Goal: Information Seeking & Learning: Learn about a topic

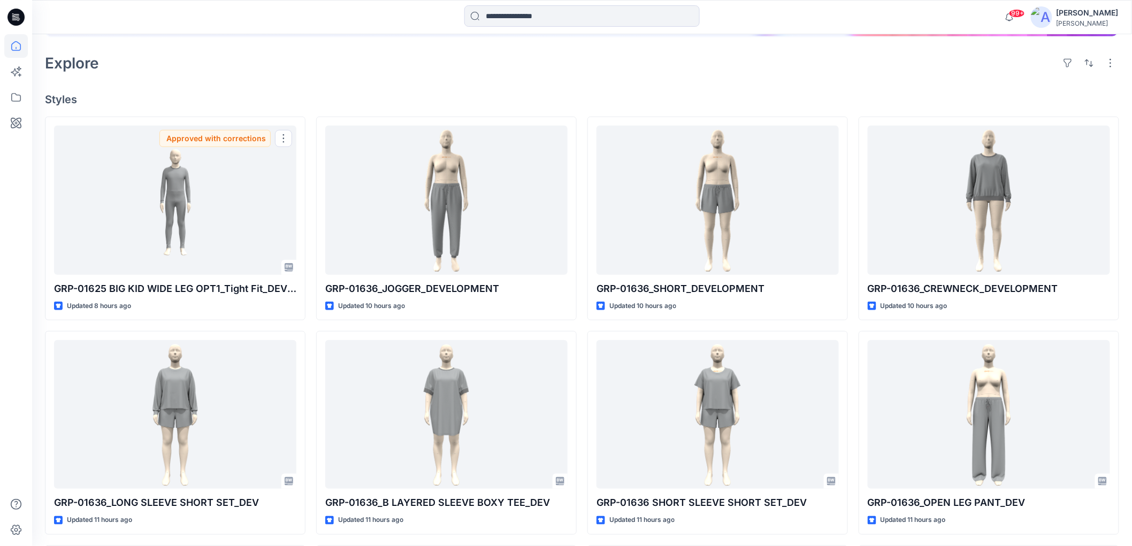
scroll to position [237, 0]
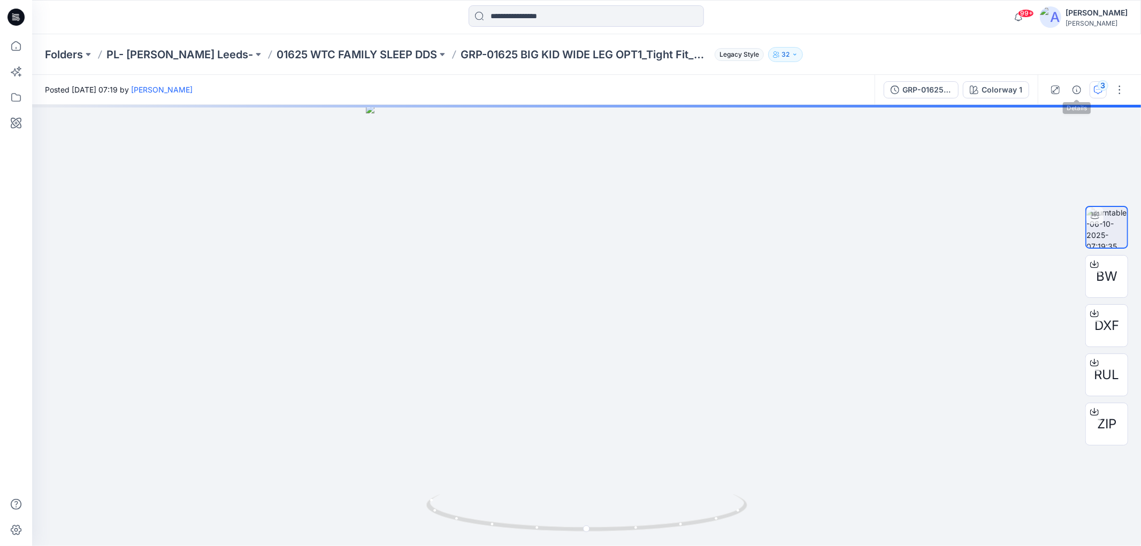
click at [1095, 87] on icon "button" at bounding box center [1098, 90] width 9 height 9
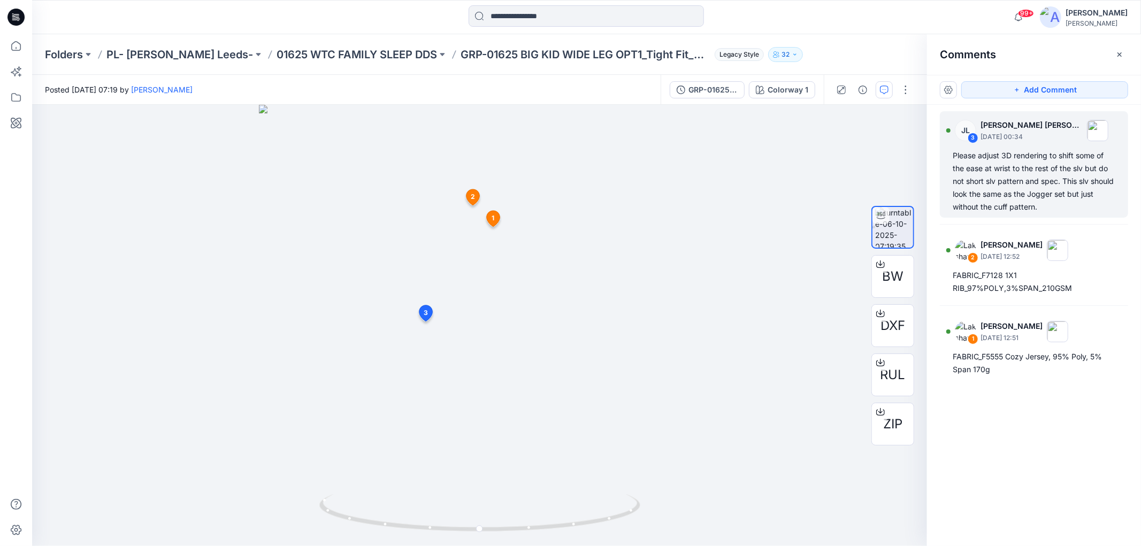
click at [999, 189] on div "Please adjust 3D rendering to shift some of the ease at wrist to the rest of th…" at bounding box center [1034, 181] width 163 height 64
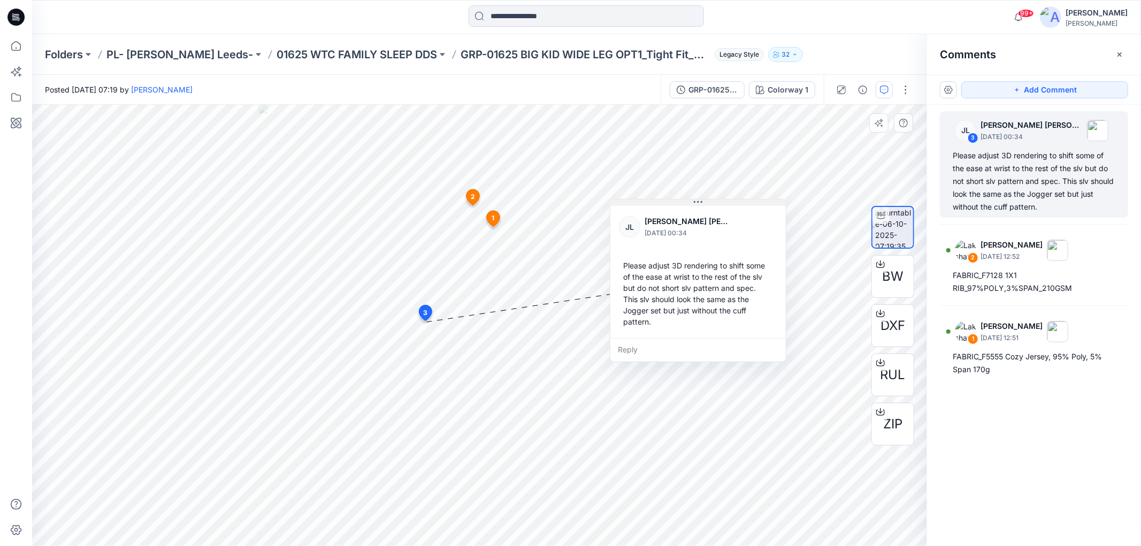
drag, startPoint x: 490, startPoint y: 332, endPoint x: 692, endPoint y: 204, distance: 238.0
click at [692, 204] on button at bounding box center [697, 203] width 175 height 6
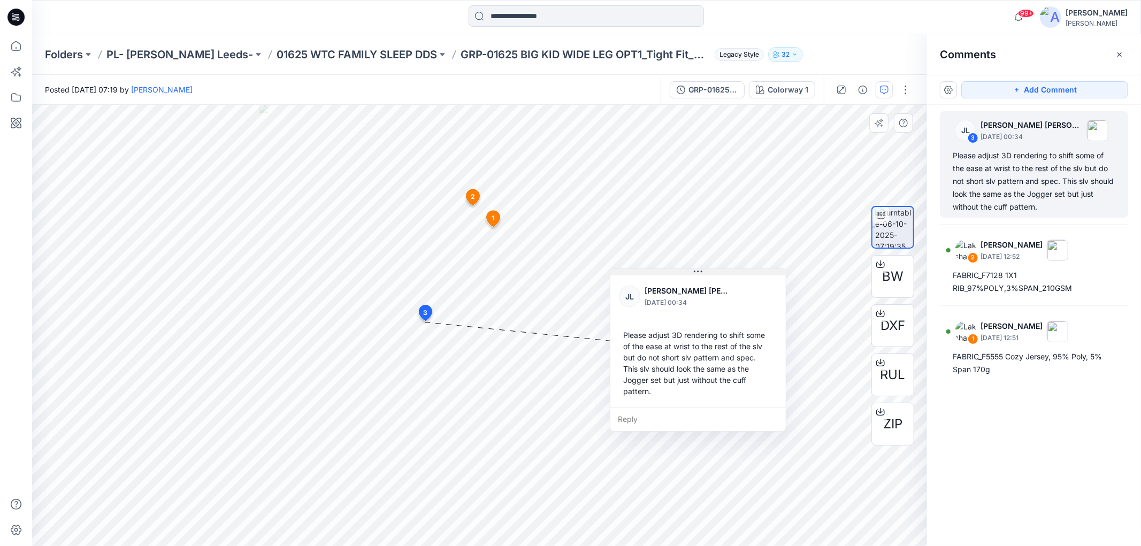
drag, startPoint x: 691, startPoint y: 204, endPoint x: 691, endPoint y: 274, distance: 69.5
click at [691, 274] on button at bounding box center [697, 272] width 175 height 6
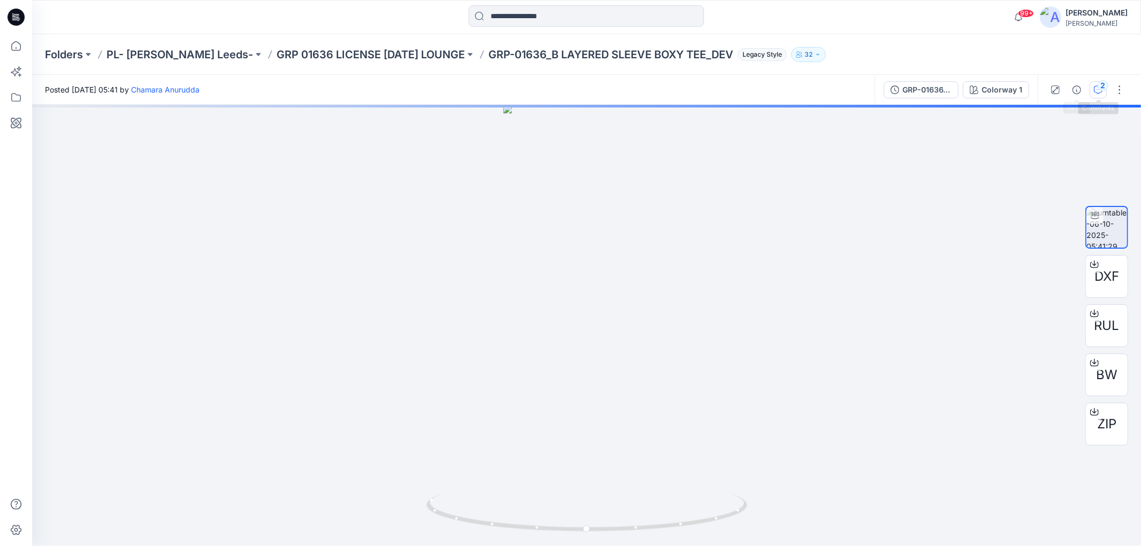
click at [1098, 95] on button "2" at bounding box center [1098, 89] width 17 height 17
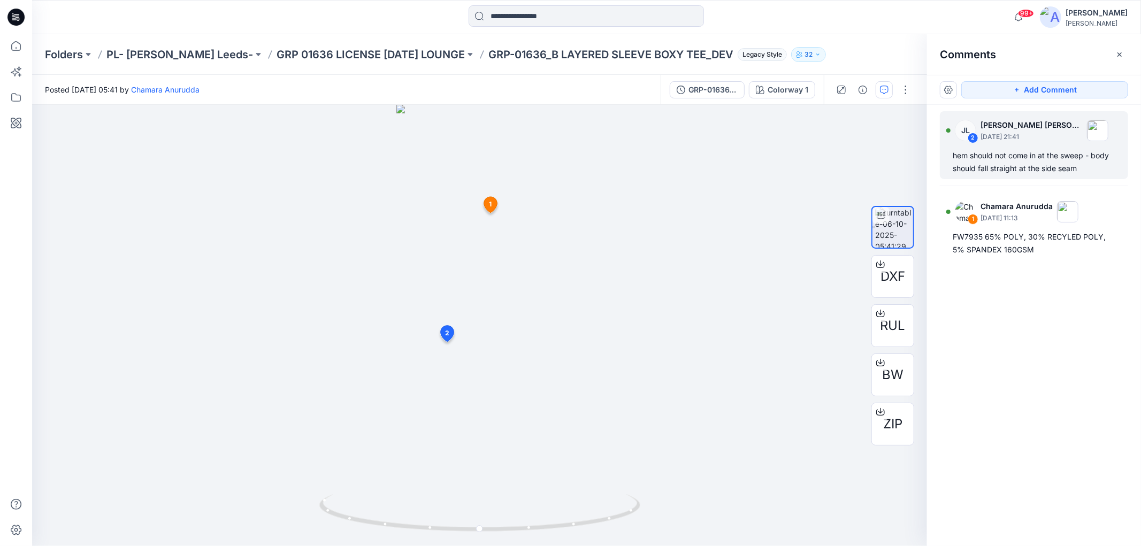
click at [986, 173] on div "hem should not come in at the sweep - body should fall straight at the side seam" at bounding box center [1034, 162] width 163 height 26
click at [1029, 152] on div "hem should not come in at the sweep - body should fall straight at the side seam" at bounding box center [1034, 162] width 163 height 26
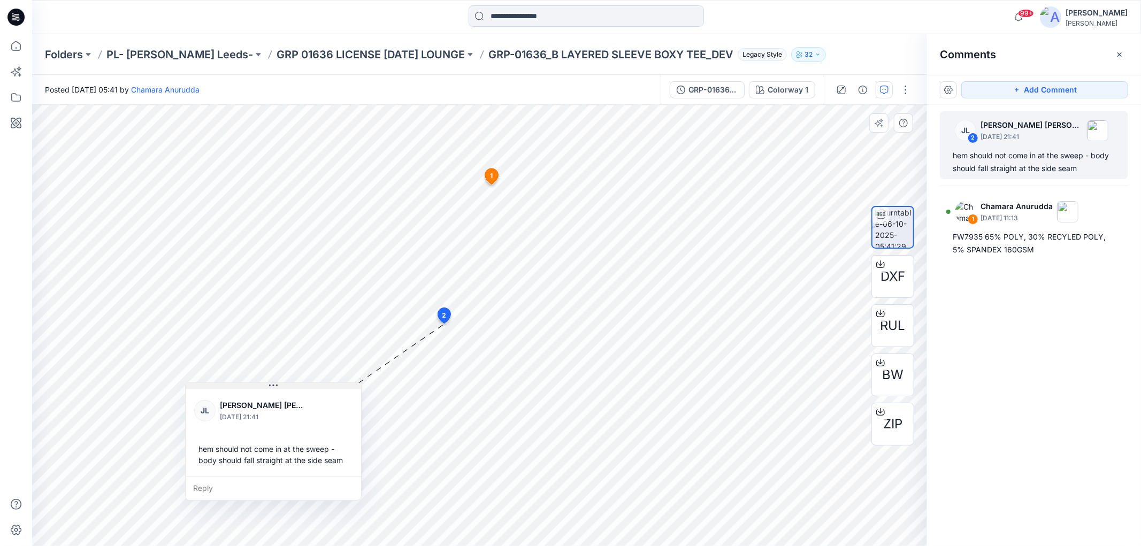
drag, startPoint x: 324, startPoint y: 397, endPoint x: 273, endPoint y: 387, distance: 52.2
click at [273, 387] on icon at bounding box center [273, 385] width 9 height 9
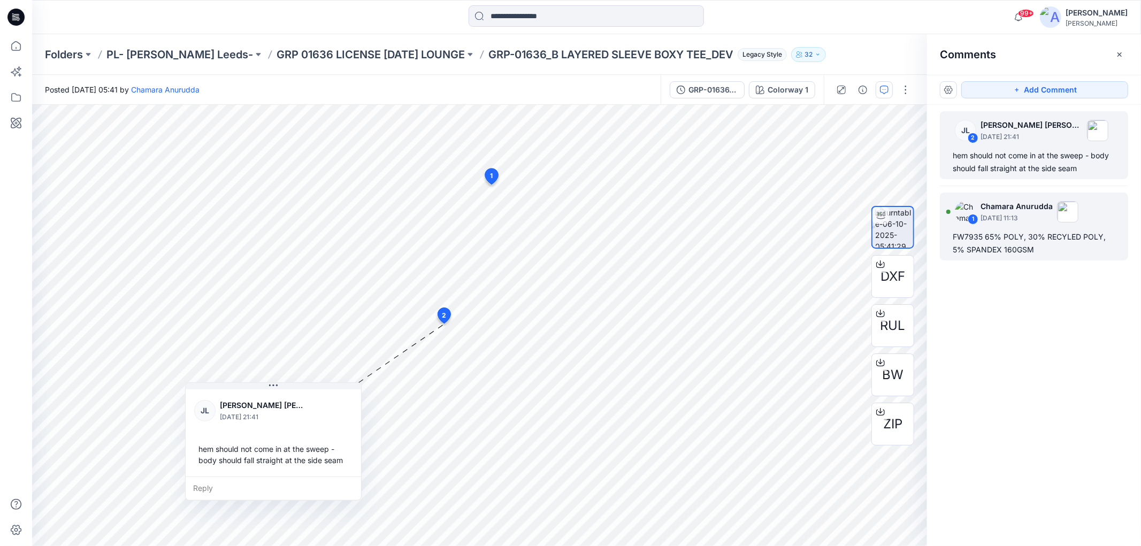
click at [982, 254] on div "FW7935 65% POLY, 30% RECYLED POLY, 5% SPANDEX 160GSM" at bounding box center [1034, 244] width 163 height 26
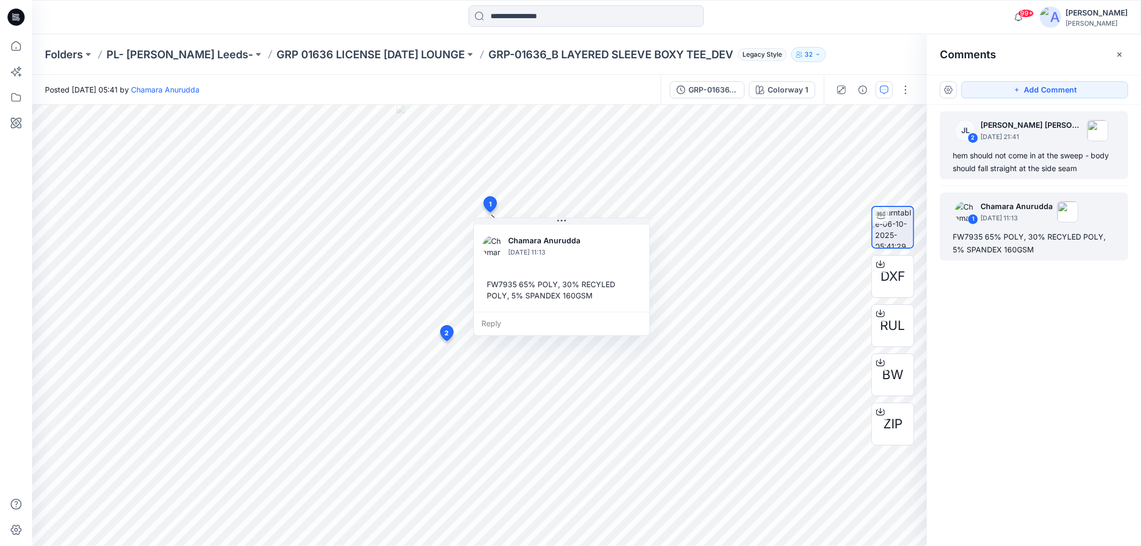
click at [990, 149] on div "hem should not come in at the sweep - body should fall straight at the side seam" at bounding box center [1034, 162] width 163 height 26
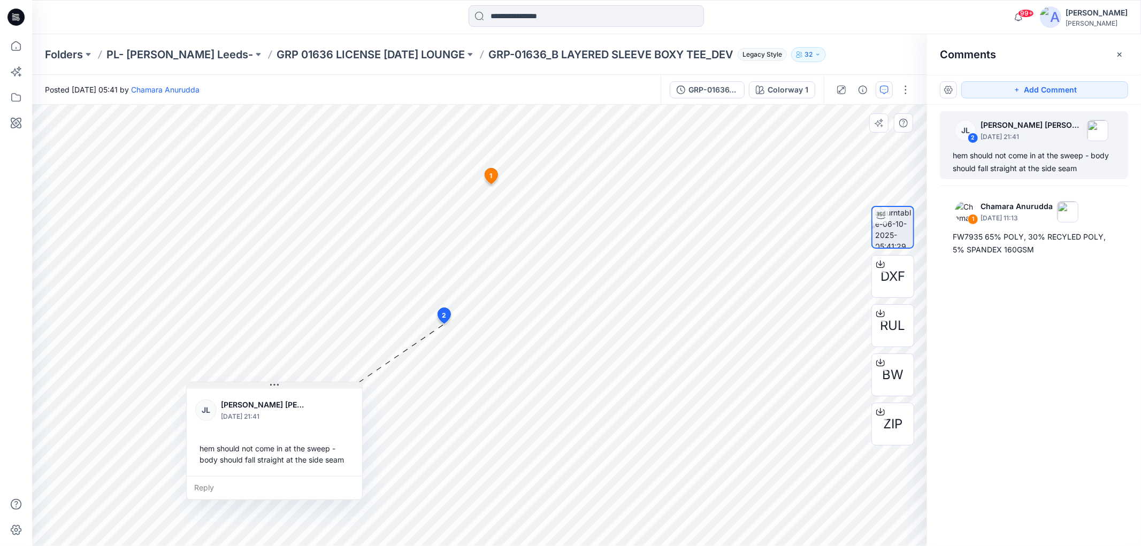
drag, startPoint x: 325, startPoint y: 394, endPoint x: 275, endPoint y: 384, distance: 51.3
click at [275, 384] on icon at bounding box center [274, 385] width 9 height 9
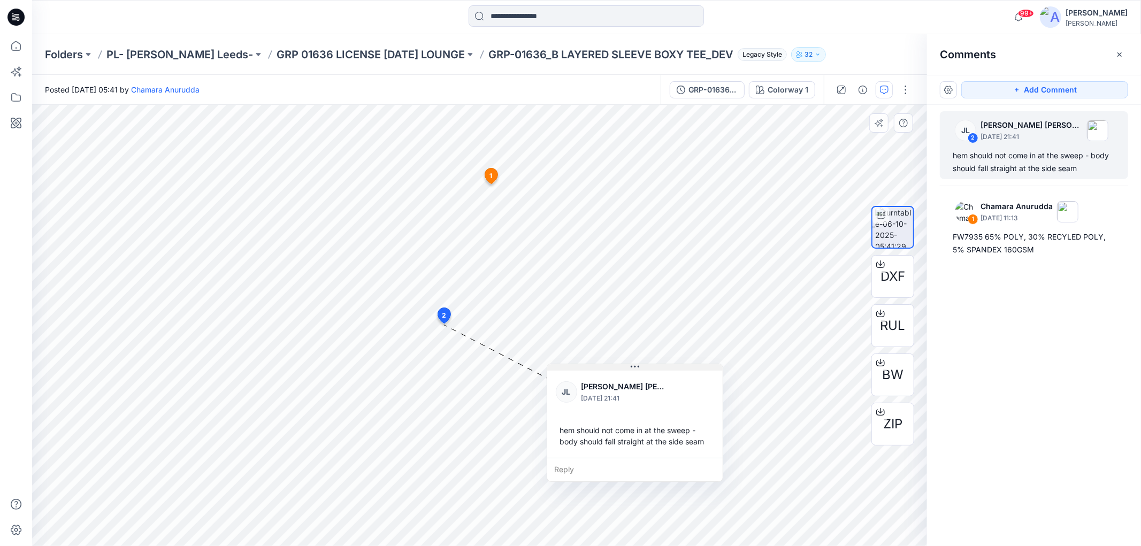
drag, startPoint x: 274, startPoint y: 384, endPoint x: 635, endPoint y: 365, distance: 361.5
click at [635, 365] on icon at bounding box center [635, 367] width 9 height 9
